Goal: Information Seeking & Learning: Learn about a topic

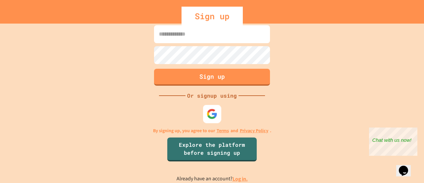
click at [215, 114] on img at bounding box center [212, 113] width 11 height 11
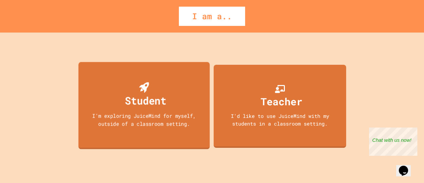
click at [175, 115] on div "I'm exploring JuiceMind for myself, outside of a classroom setting." at bounding box center [144, 119] width 118 height 16
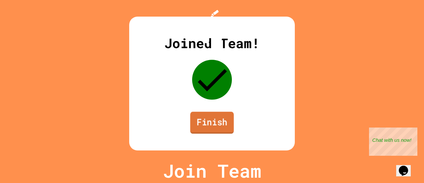
click at [201, 133] on link "Finish" at bounding box center [212, 122] width 44 height 22
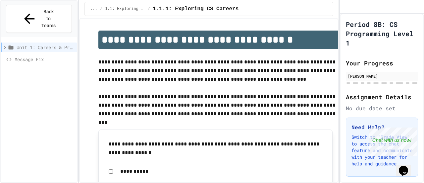
click at [87, 68] on div "**********" at bounding box center [212, 91] width 424 height 183
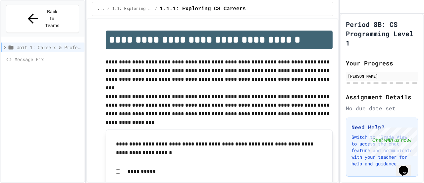
click at [7, 44] on icon at bounding box center [5, 47] width 6 height 6
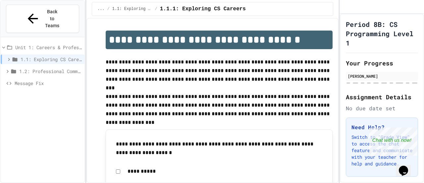
click at [63, 56] on span "1.1: Exploring CS Careers" at bounding box center [51, 59] width 61 height 7
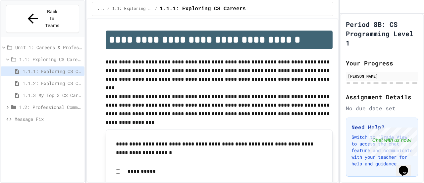
click at [67, 80] on span "1.1.2: Exploring CS Careers - Review" at bounding box center [52, 83] width 59 height 7
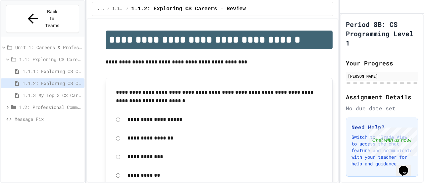
click at [63, 91] on span "1.1.3 My Top 3 CS Careers!" at bounding box center [52, 94] width 59 height 7
